Goal: Task Accomplishment & Management: Use online tool/utility

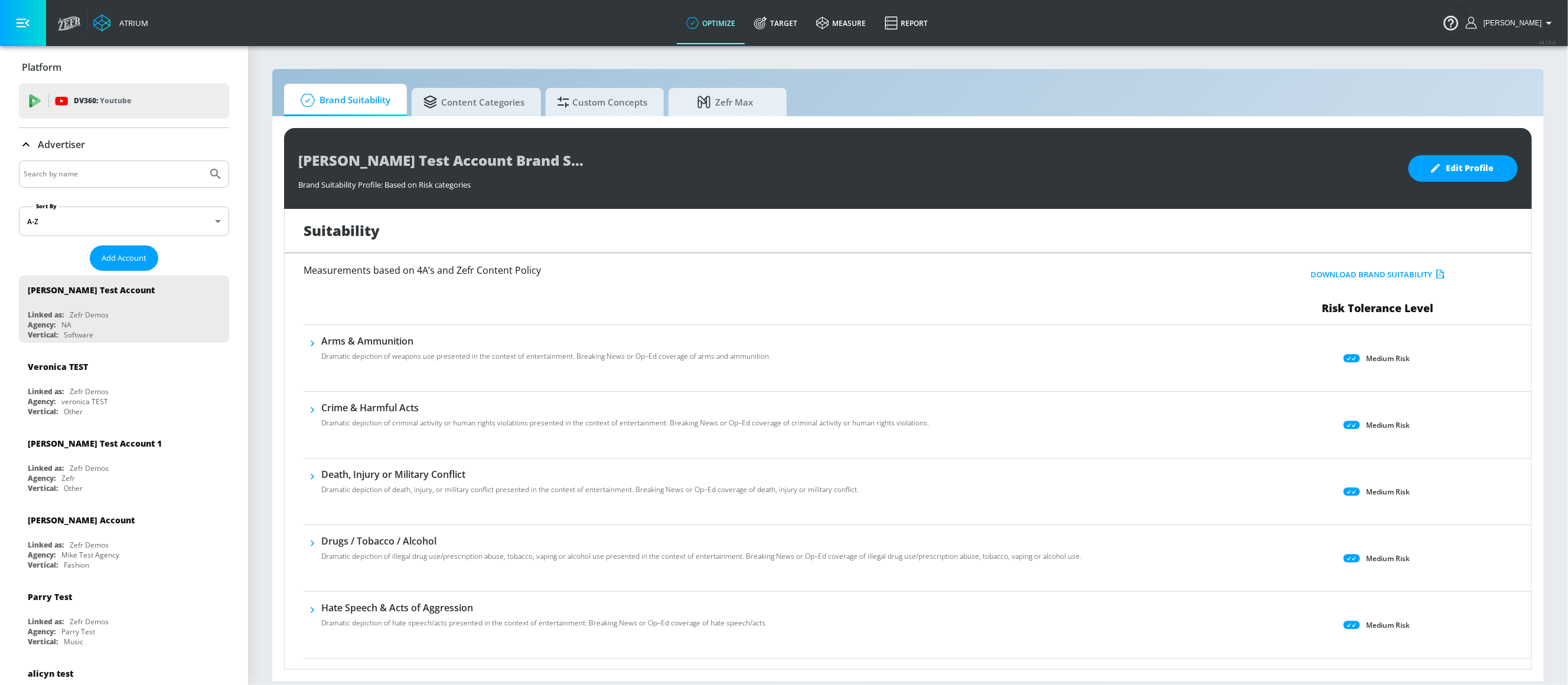
click at [42, 172] on input "Search by name" at bounding box center [113, 174] width 179 height 15
type input "[US_STATE] state"
click at [202, 161] on button "Submit Search" at bounding box center [215, 174] width 26 height 26
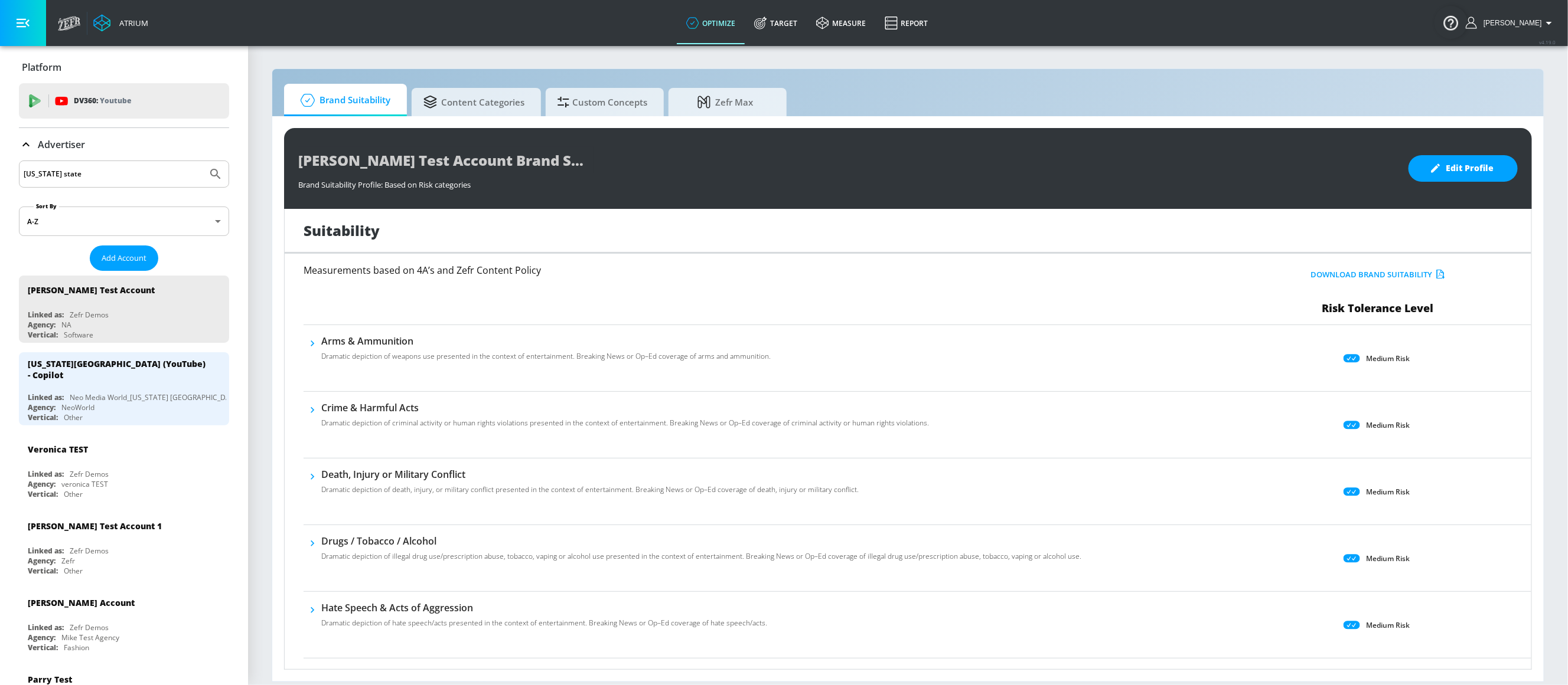
click at [89, 175] on input "[US_STATE] state" at bounding box center [113, 174] width 179 height 15
click at [111, 390] on div "[US_STATE][GEOGRAPHIC_DATA] (YouTube) - Copilot Linked as: Neo Media World_[US_…" at bounding box center [124, 389] width 210 height 73
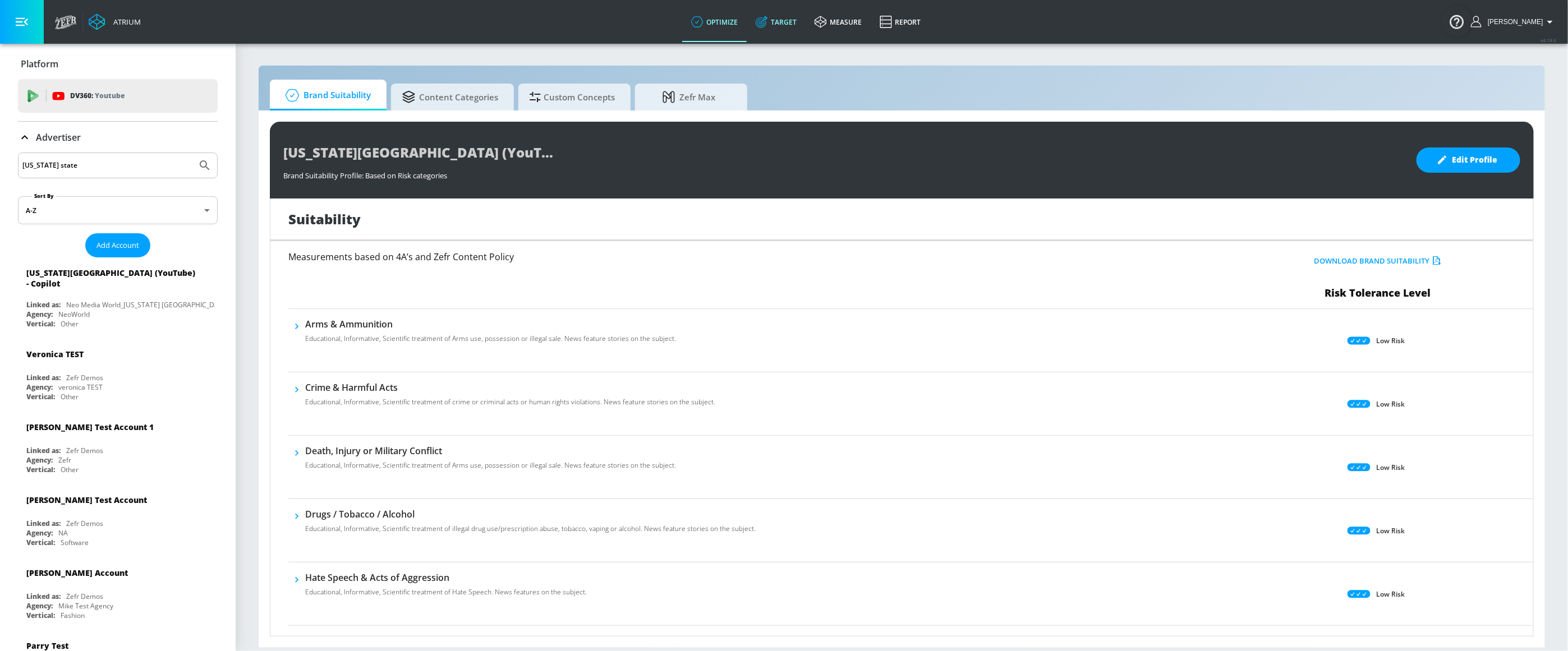
click at [798, 13] on link "Target" at bounding box center [776, 22] width 59 height 41
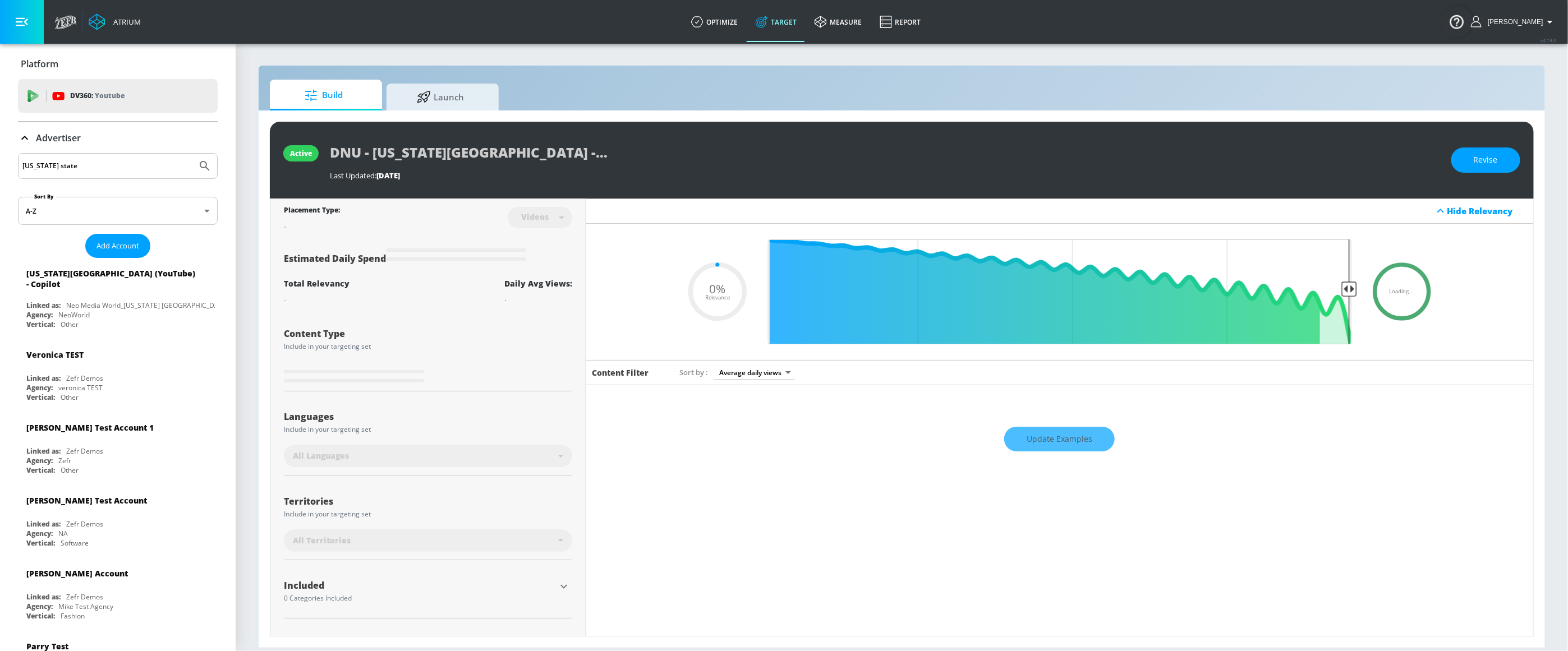
type input "0.05"
click at [441, 97] on span "Launch" at bounding box center [441, 95] width 86 height 27
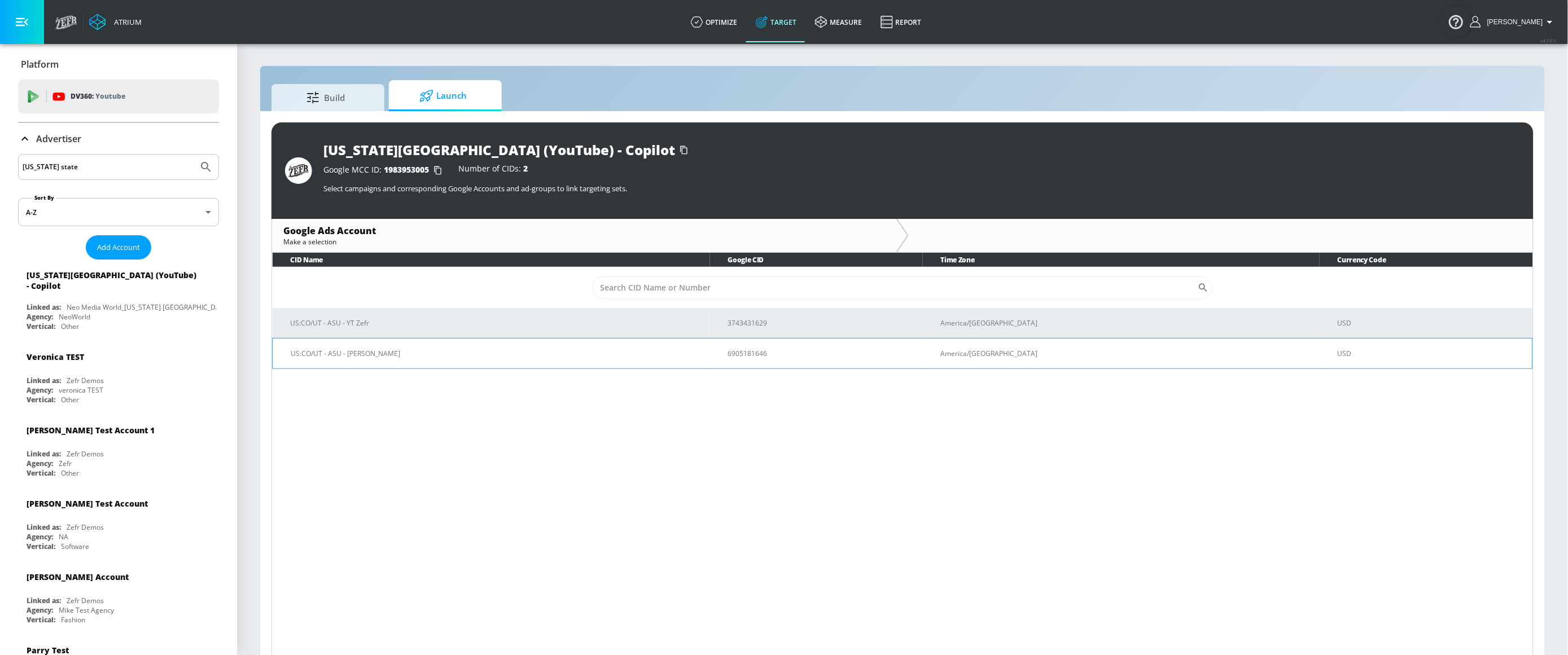
click at [489, 360] on td "US:CO/UT - ASU - [PERSON_NAME]" at bounding box center [492, 354] width 438 height 31
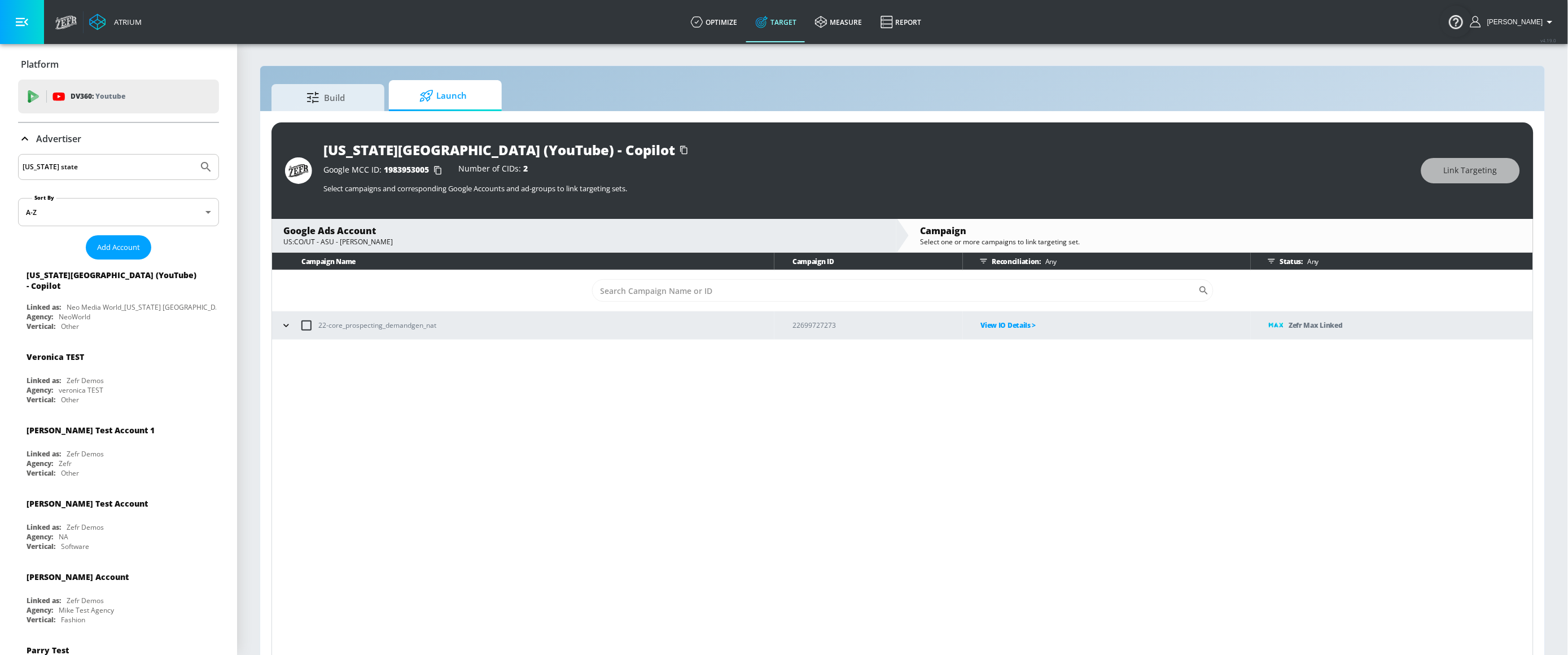
click at [287, 325] on icon "button" at bounding box center [286, 325] width 11 height 11
